Goal: Task Accomplishment & Management: Manage account settings

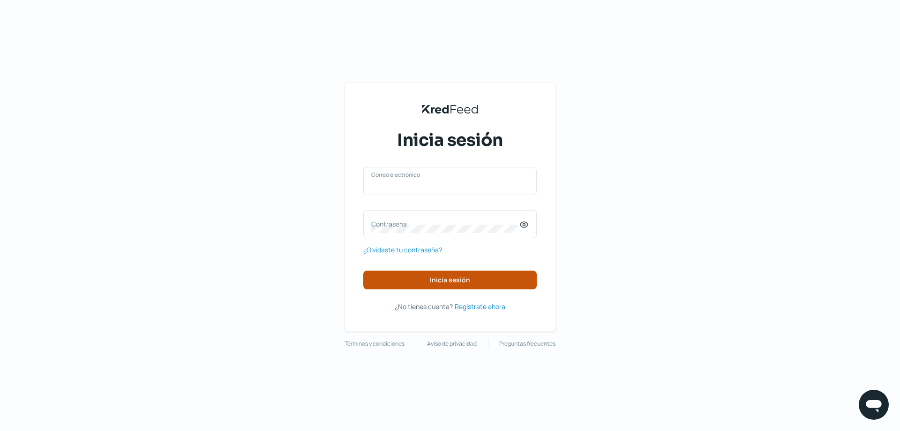
type input "[EMAIL_ADDRESS][DOMAIN_NAME]"
click at [437, 278] on span "Inicia sesión" at bounding box center [450, 280] width 40 height 7
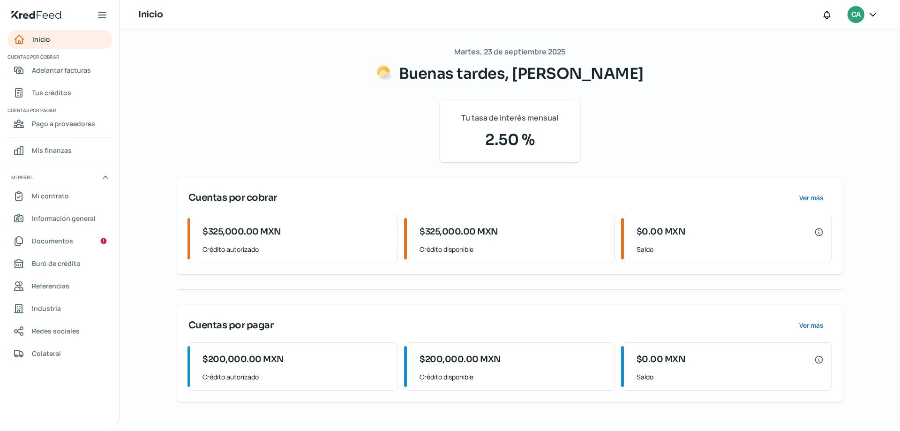
click at [104, 178] on icon at bounding box center [105, 177] width 4 height 2
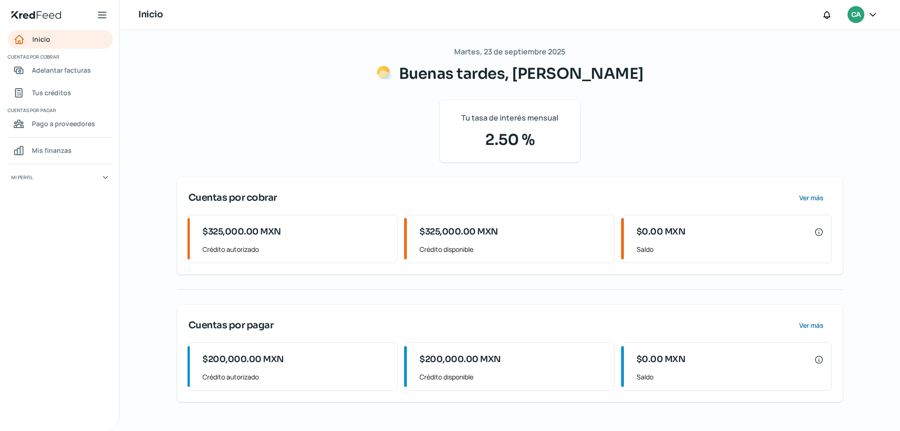
click at [104, 178] on icon at bounding box center [106, 177] width 8 height 8
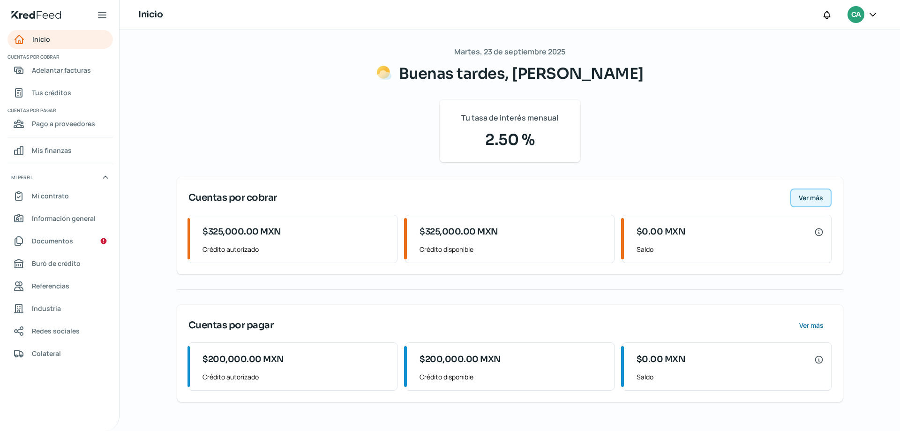
click at [810, 201] on span "Ver más" at bounding box center [811, 198] width 24 height 7
